Goal: Task Accomplishment & Management: Manage account settings

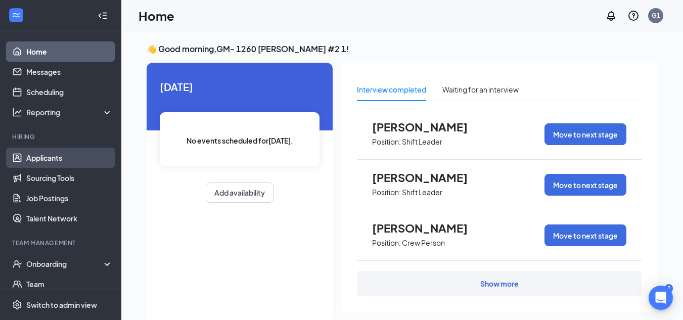
click at [66, 162] on link "Applicants" at bounding box center [69, 158] width 86 height 20
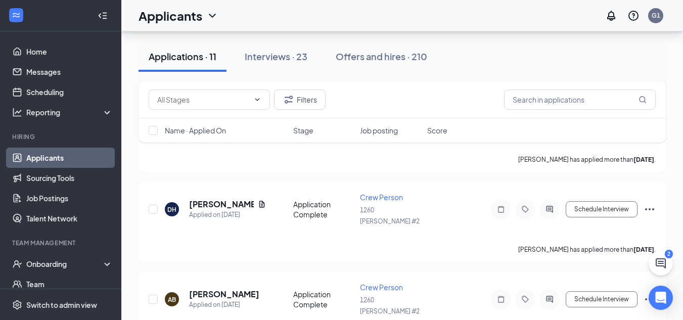
scroll to position [405, 0]
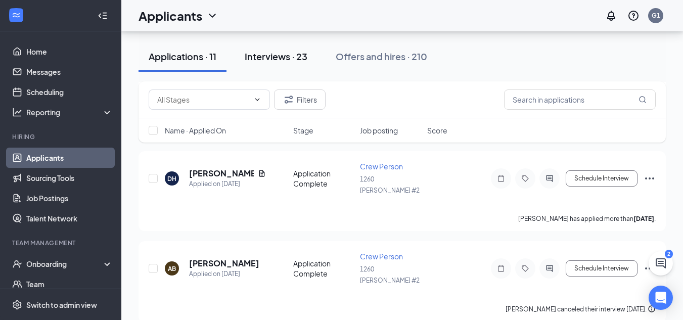
click at [302, 55] on div "Interviews · 23" at bounding box center [276, 56] width 63 height 13
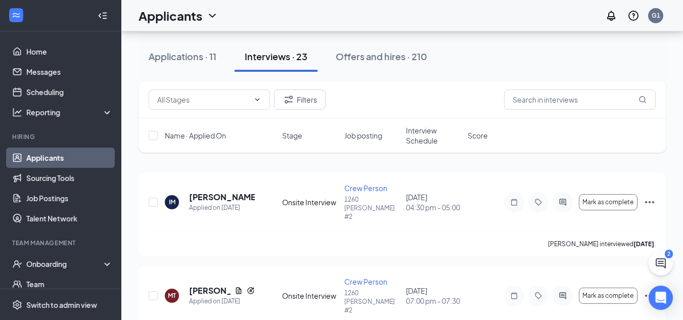
scroll to position [101, 0]
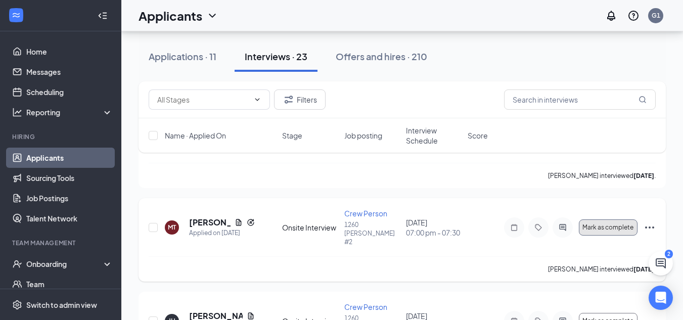
click at [604, 224] on span "Mark as complete" at bounding box center [608, 227] width 51 height 7
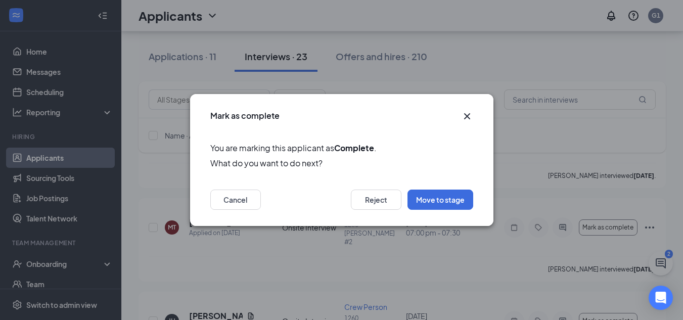
click at [473, 114] on icon "Cross" at bounding box center [467, 116] width 12 height 12
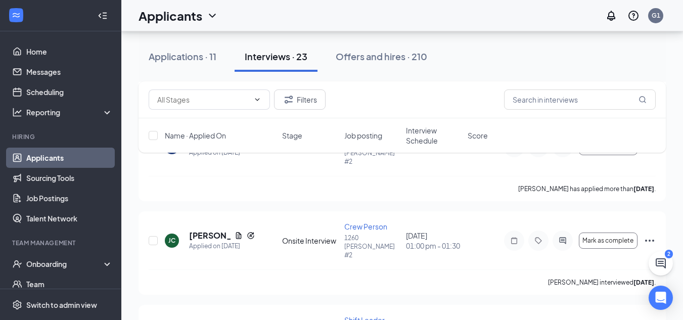
scroll to position [961, 0]
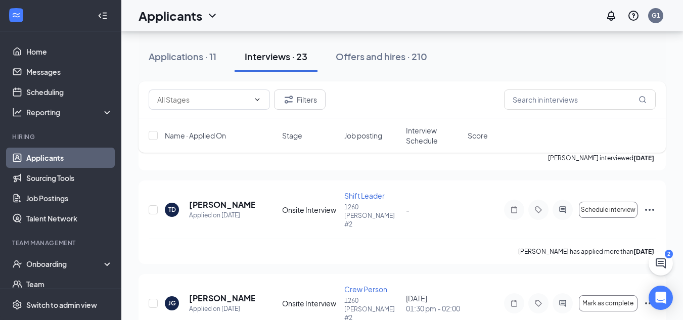
drag, startPoint x: 167, startPoint y: 53, endPoint x: 172, endPoint y: 54, distance: 5.2
click at [167, 53] on div "Applications · 11" at bounding box center [183, 56] width 68 height 13
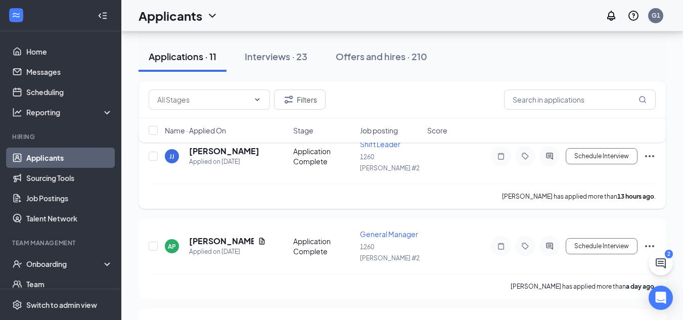
scroll to position [202, 0]
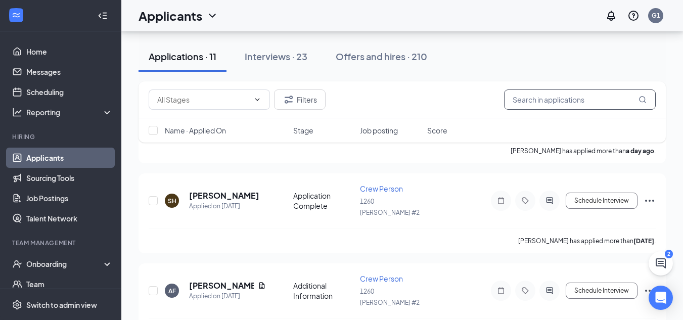
click at [540, 102] on input "text" at bounding box center [580, 100] width 152 height 20
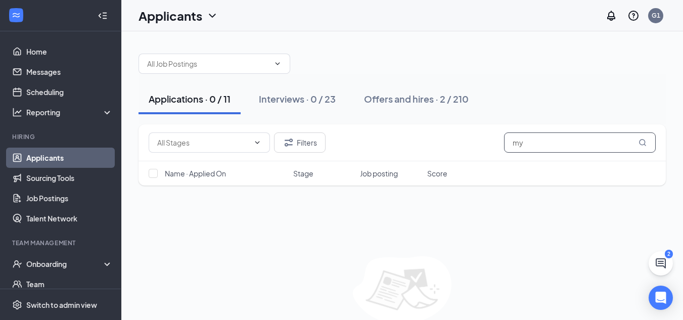
type input "m"
type input "[PERSON_NAME]"
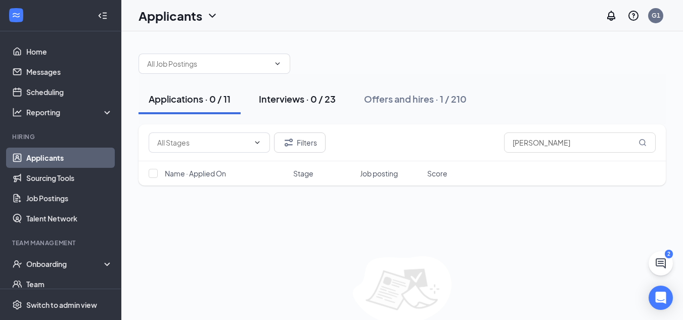
click at [302, 97] on div "Interviews · 0 / 23" at bounding box center [297, 99] width 77 height 13
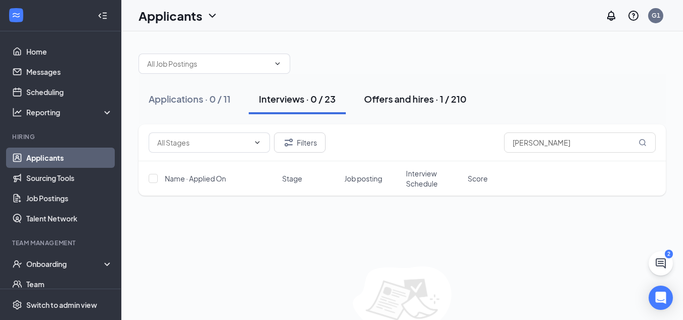
click at [409, 104] on div "Offers and hires · 1 / 210" at bounding box center [415, 99] width 103 height 13
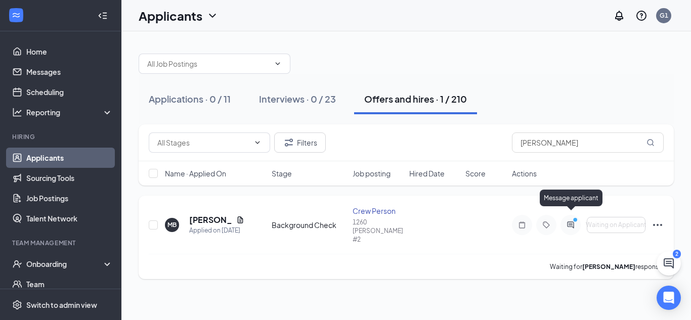
click at [572, 217] on icon "PrimaryDot" at bounding box center [577, 221] width 12 height 8
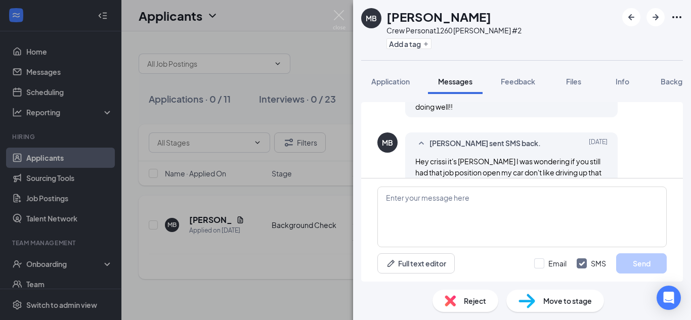
scroll to position [547, 0]
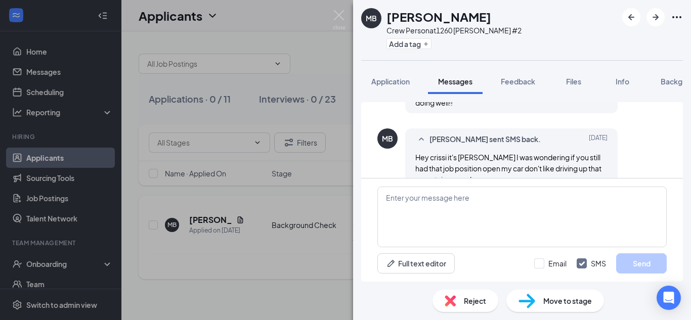
click at [559, 299] on span "Move to stage" at bounding box center [567, 300] width 49 height 11
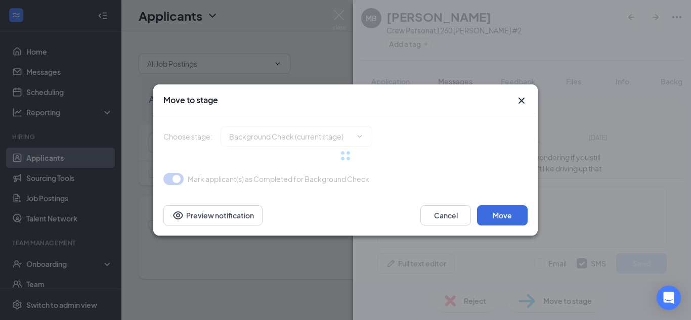
type input "Hiring Complete (final stage)"
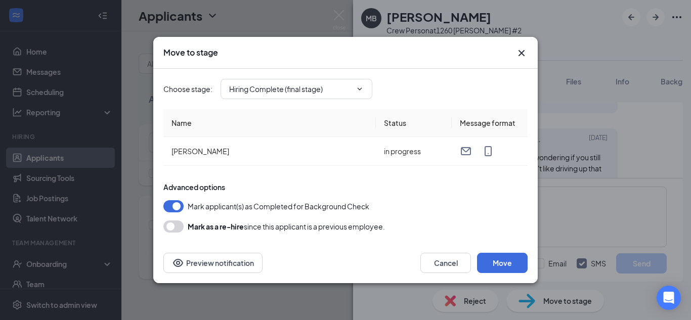
click at [524, 55] on icon "Cross" at bounding box center [521, 53] width 12 height 12
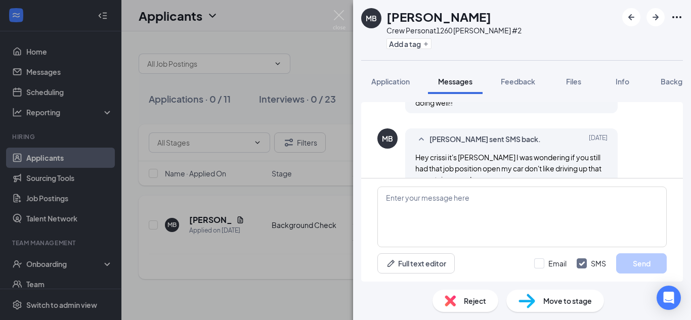
click at [268, 272] on div "MB [PERSON_NAME] Crew Person at 1260 [PERSON_NAME] #2 Add a tag Application Mes…" at bounding box center [345, 160] width 691 height 320
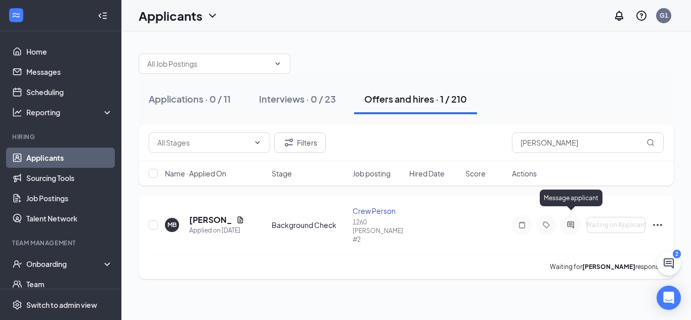
click at [570, 221] on icon "ActiveChat" at bounding box center [570, 225] width 12 height 8
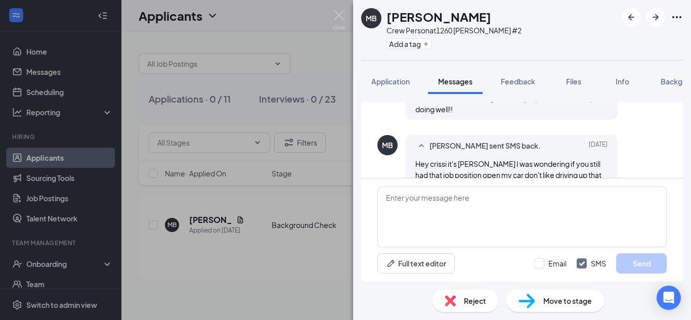
scroll to position [547, 0]
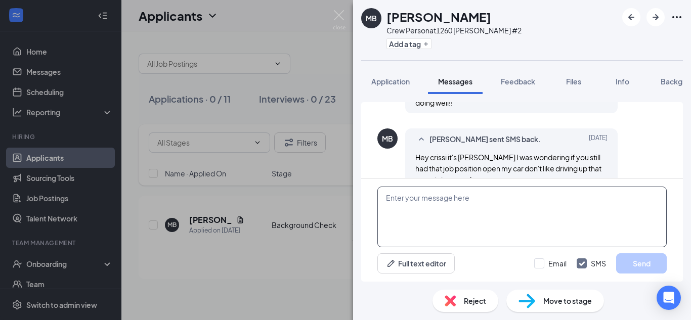
click at [427, 206] on textarea at bounding box center [521, 217] width 289 height 61
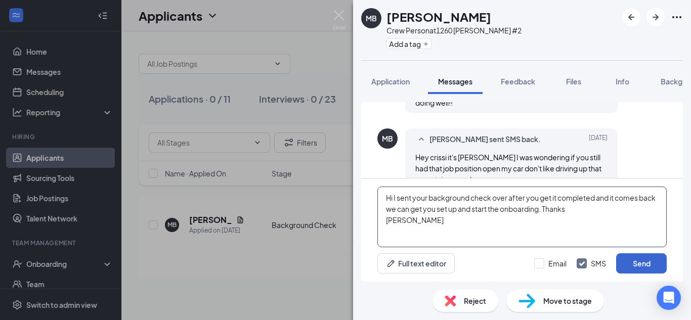
type textarea "Hi I sent your background check over after you get it completed and it comes ba…"
click at [643, 262] on button "Send" at bounding box center [641, 263] width 51 height 20
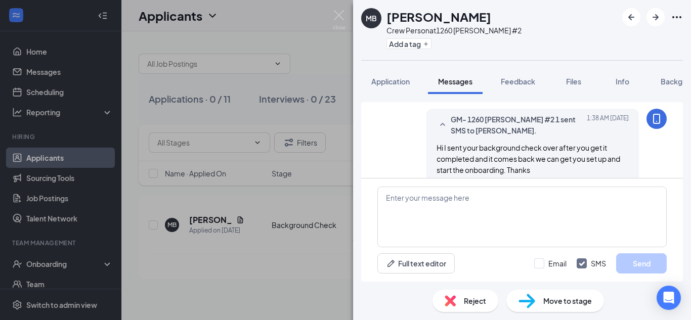
scroll to position [645, 0]
click at [250, 249] on div "MB [PERSON_NAME] Crew Person at 1260 [PERSON_NAME] #2 Add a tag Application Mes…" at bounding box center [345, 160] width 691 height 320
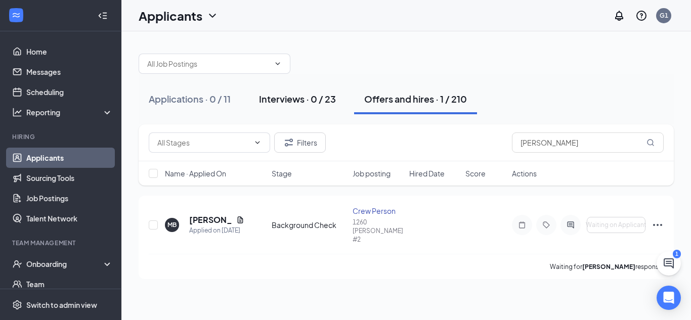
click at [306, 92] on button "Interviews · 0 / 23" at bounding box center [297, 99] width 97 height 30
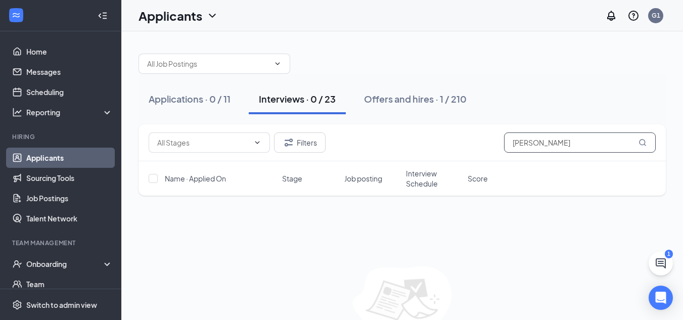
click at [580, 151] on input "[PERSON_NAME]" at bounding box center [580, 143] width 152 height 20
type input "M"
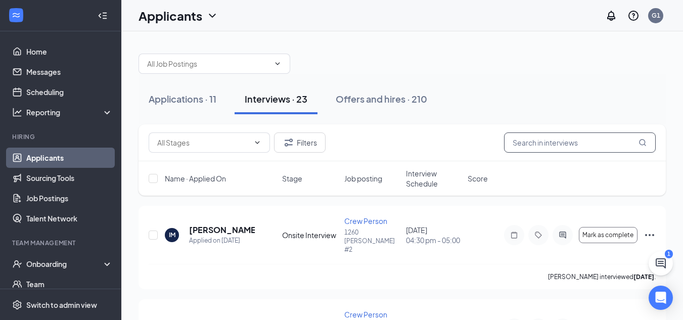
type input "I"
click at [608, 232] on span "Mark as complete" at bounding box center [608, 235] width 51 height 7
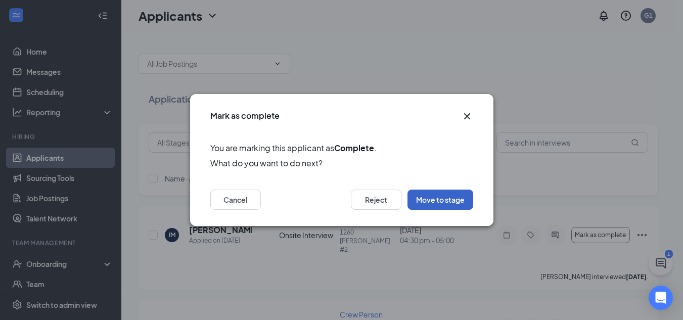
click at [459, 203] on button "Move to stage" at bounding box center [441, 200] width 66 height 20
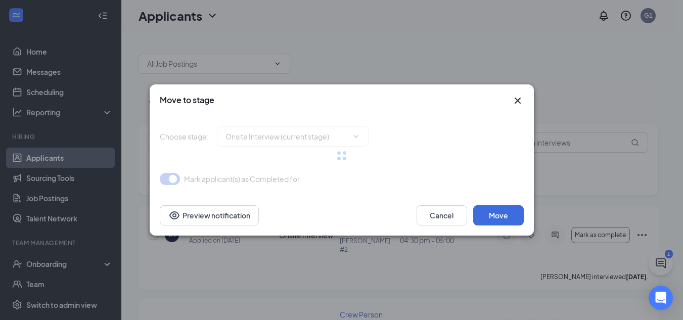
type input "Background Check (next stage)"
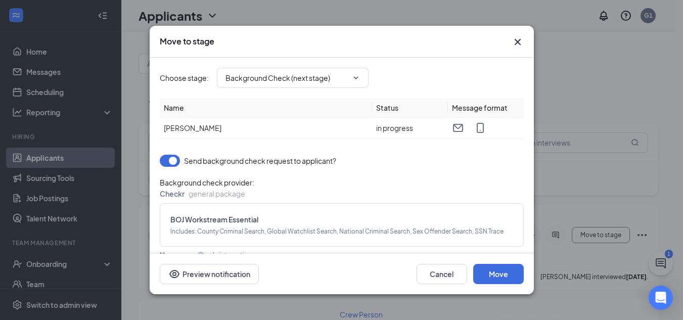
click at [161, 159] on button "button" at bounding box center [170, 161] width 20 height 12
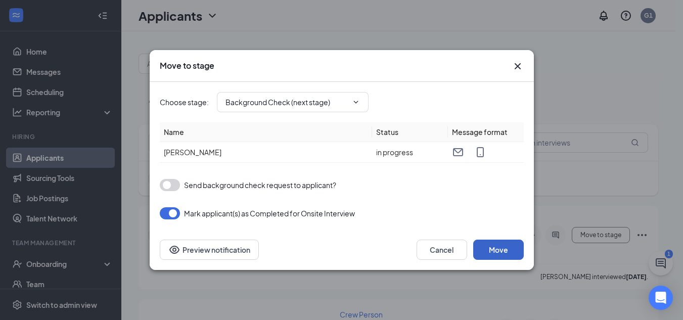
click at [498, 248] on button "Move" at bounding box center [498, 250] width 51 height 20
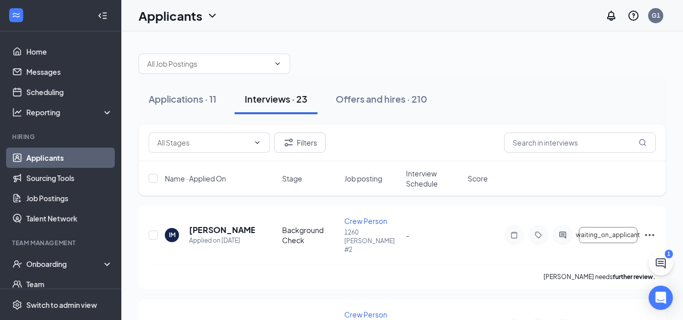
click at [45, 157] on link "Applicants" at bounding box center [69, 158] width 86 height 20
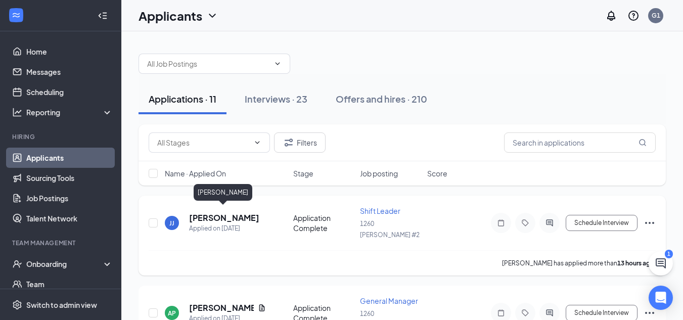
click at [242, 212] on h5 "[PERSON_NAME]" at bounding box center [224, 217] width 70 height 11
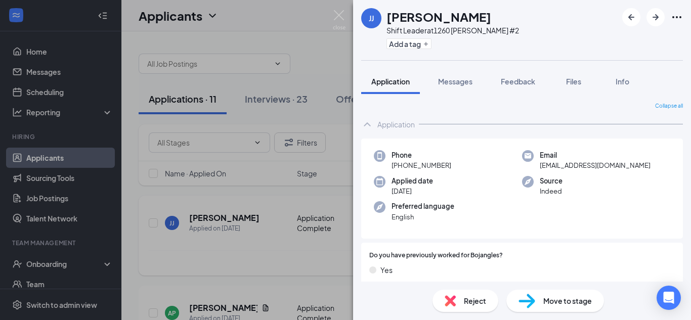
drag, startPoint x: 252, startPoint y: 255, endPoint x: 298, endPoint y: 253, distance: 46.6
click at [252, 255] on div "[PERSON_NAME] [PERSON_NAME] Shift Leader at 1260 [PERSON_NAME] #2 Add a tag App…" at bounding box center [345, 160] width 691 height 320
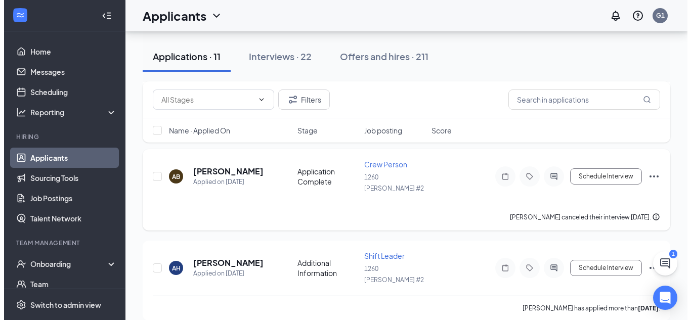
scroll to position [506, 0]
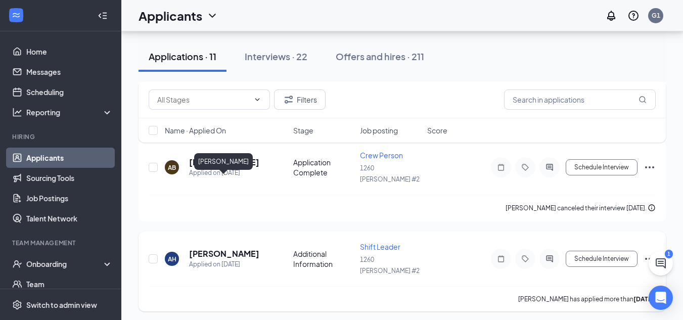
click at [228, 248] on h5 "[PERSON_NAME]" at bounding box center [224, 253] width 70 height 11
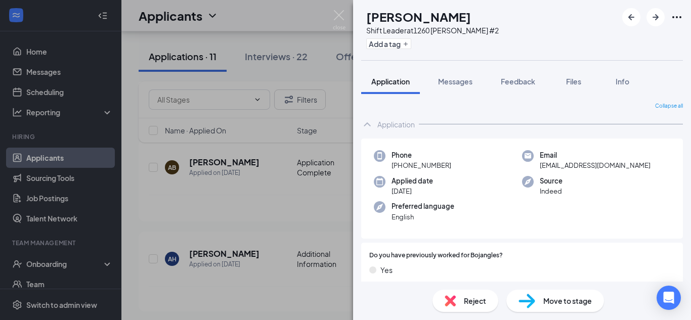
click at [273, 216] on div "AH [PERSON_NAME] Shift Leader at [GEOGRAPHIC_DATA][PERSON_NAME] #2 Add a tag Ap…" at bounding box center [345, 160] width 691 height 320
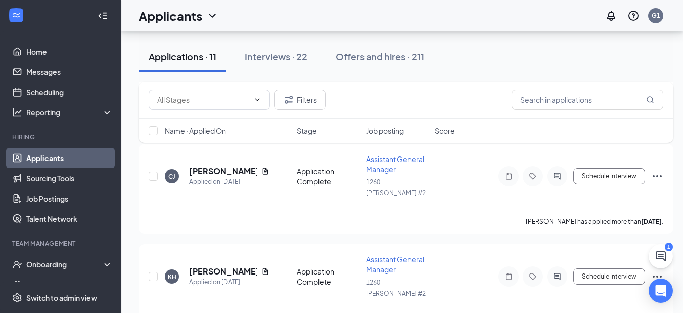
scroll to position [795, 0]
